Goal: Task Accomplishment & Management: Manage account settings

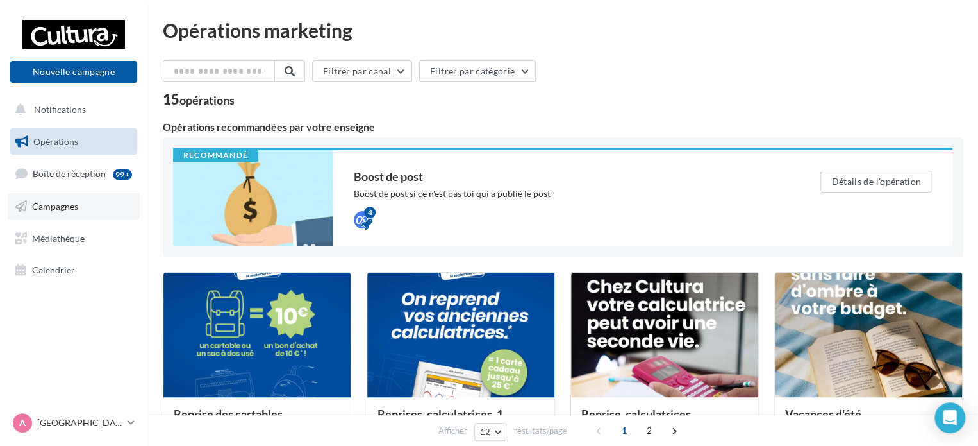
click at [82, 209] on link "Campagnes" at bounding box center [74, 206] width 132 height 27
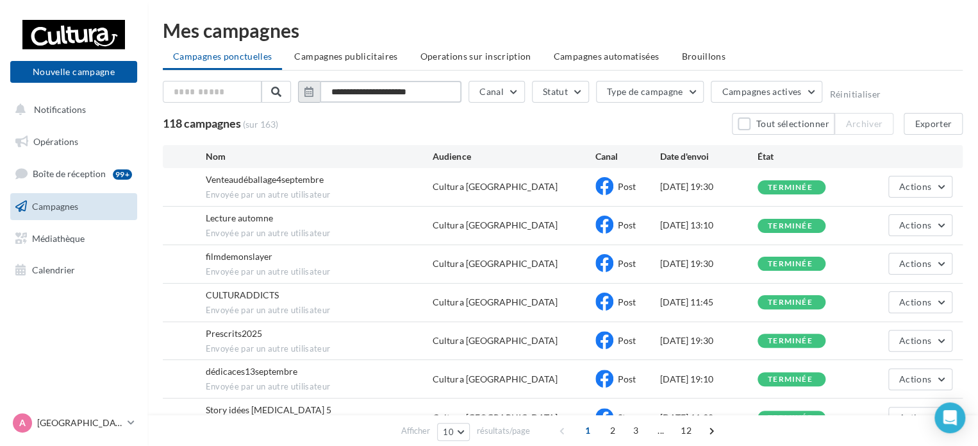
click at [393, 88] on input "**********" at bounding box center [391, 92] width 142 height 22
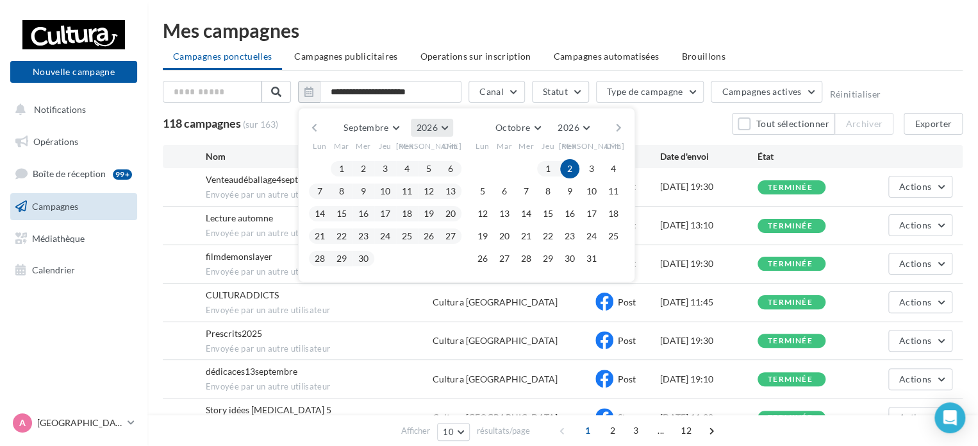
click at [425, 124] on span "2026" at bounding box center [426, 127] width 21 height 11
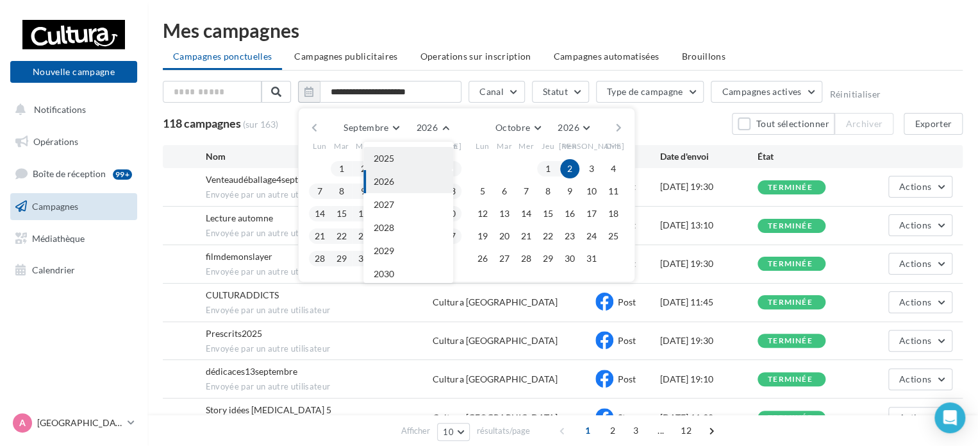
click at [416, 161] on button "2025" at bounding box center [408, 158] width 90 height 23
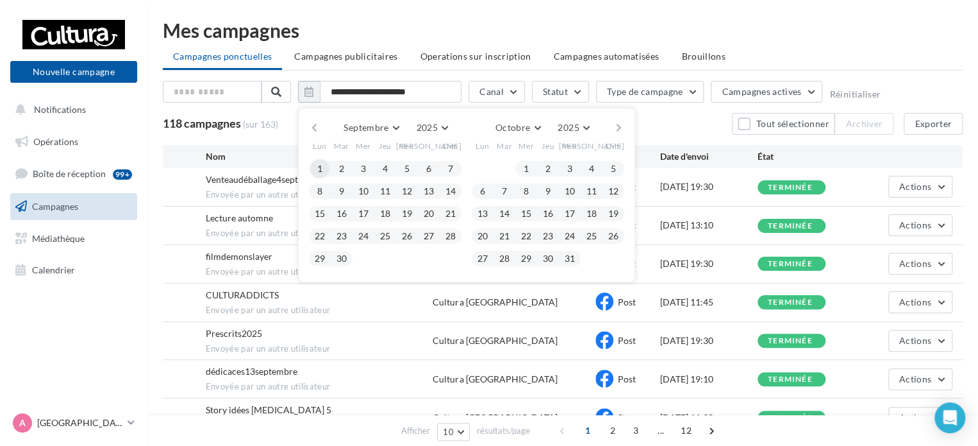
click at [324, 165] on button "1" at bounding box center [319, 168] width 19 height 19
click at [342, 262] on button "30" at bounding box center [341, 258] width 19 height 19
type input "**********"
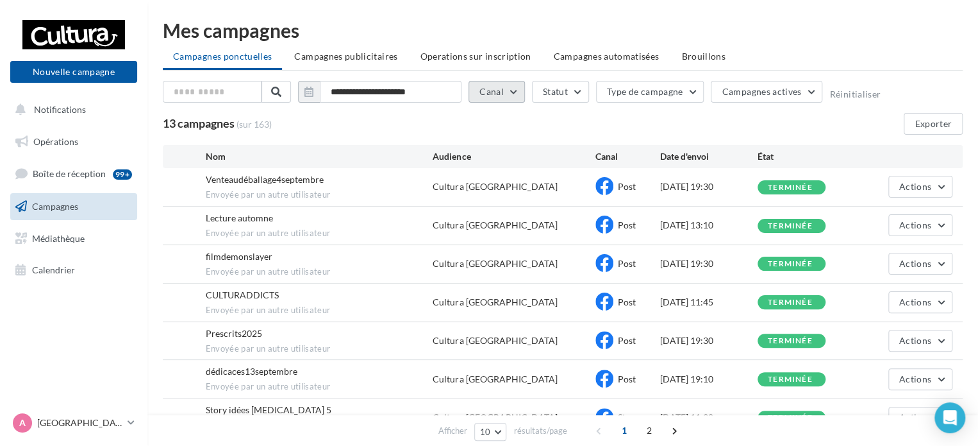
click at [510, 81] on button "Canal" at bounding box center [497, 92] width 56 height 22
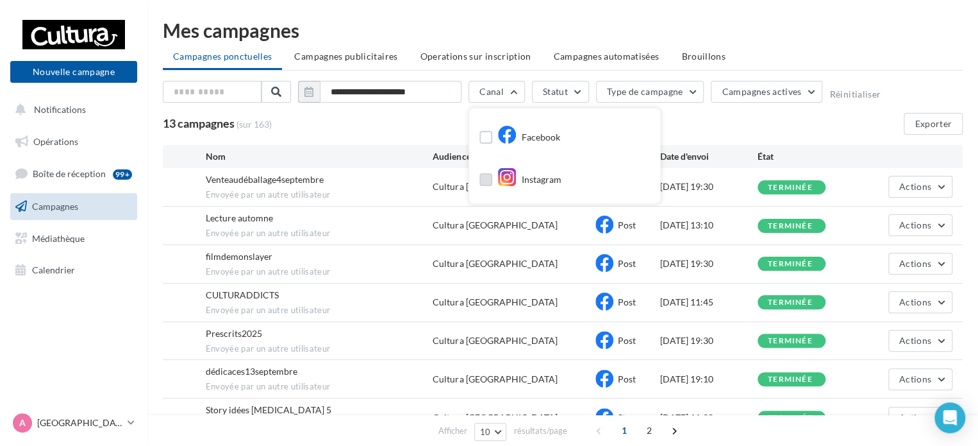
click at [485, 181] on label at bounding box center [486, 179] width 13 height 13
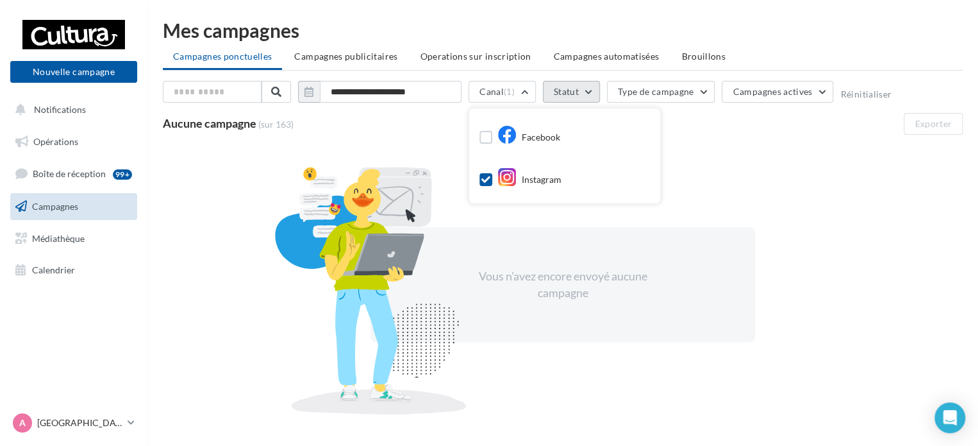
click at [590, 88] on button "Statut" at bounding box center [571, 92] width 57 height 22
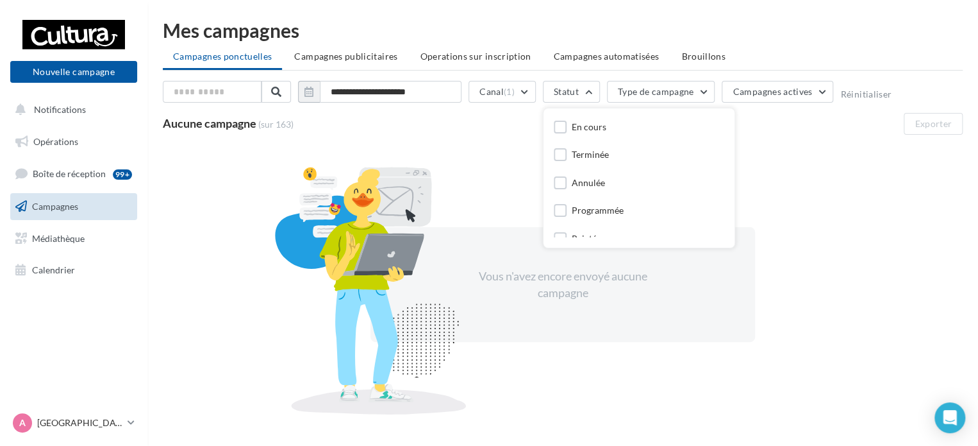
click at [583, 151] on div "Terminée" at bounding box center [590, 154] width 37 height 13
click at [492, 131] on div "Aucune campagne (sur 163) Exporter" at bounding box center [563, 124] width 800 height 22
click at [503, 96] on button "Canal (1)" at bounding box center [502, 92] width 67 height 22
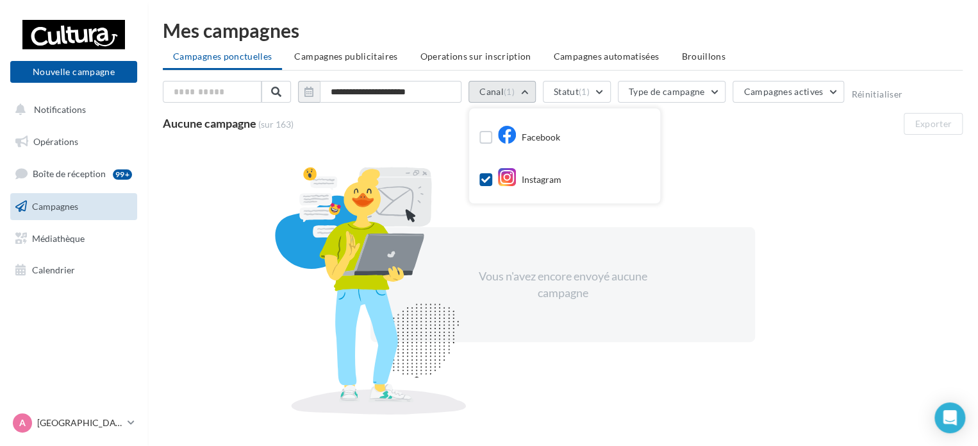
click at [503, 96] on button "Canal (1)" at bounding box center [502, 92] width 67 height 22
click at [570, 90] on button "Statut (1)" at bounding box center [577, 92] width 68 height 22
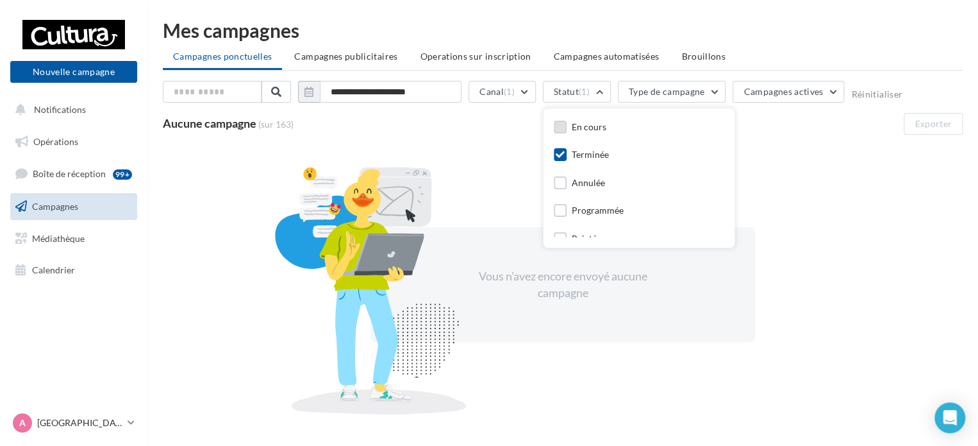
click at [559, 119] on div "En cours" at bounding box center [639, 128] width 171 height 18
click at [560, 128] on label at bounding box center [560, 127] width 13 height 13
click at [560, 128] on icon at bounding box center [560, 126] width 9 height 9
click at [560, 160] on label at bounding box center [560, 154] width 13 height 13
click at [364, 95] on input "**********" at bounding box center [391, 92] width 142 height 22
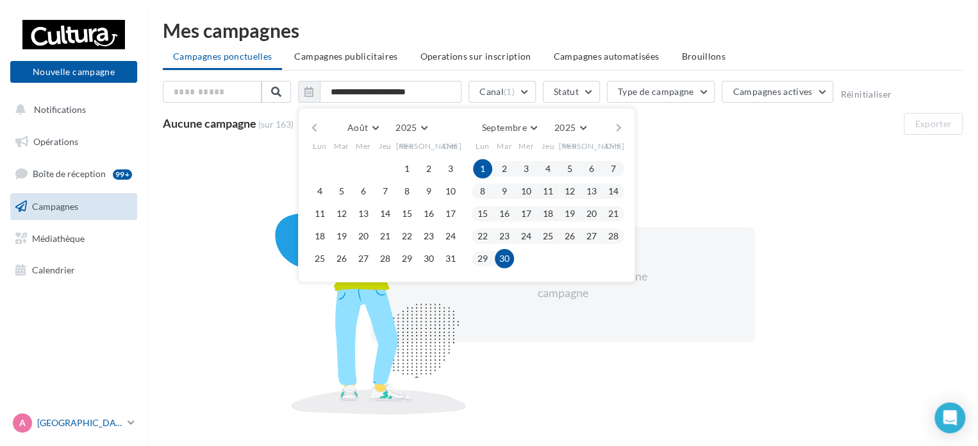
click at [47, 423] on p "[GEOGRAPHIC_DATA]" at bounding box center [79, 422] width 85 height 13
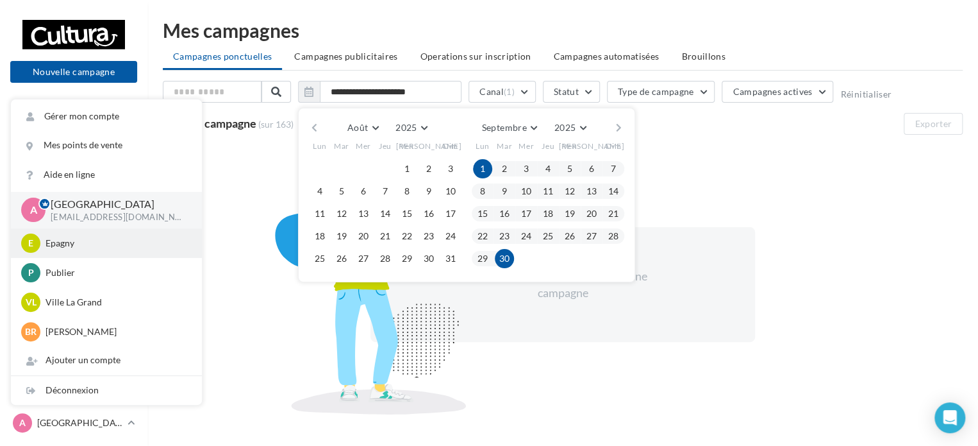
click at [72, 241] on p "Epagny" at bounding box center [116, 243] width 141 height 13
